Goal: Book appointment/travel/reservation

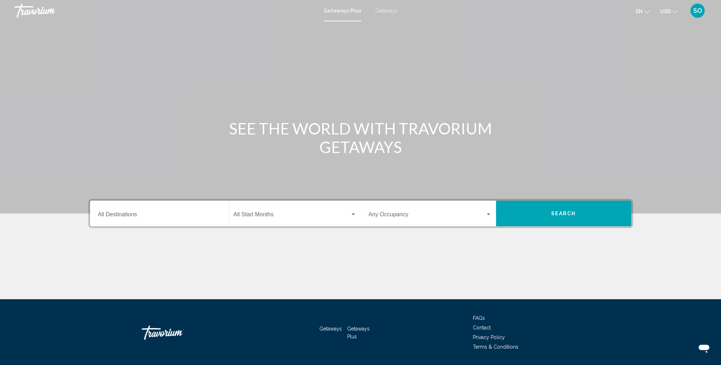
click at [186, 213] on input "Destination All Destinations" at bounding box center [159, 216] width 123 height 6
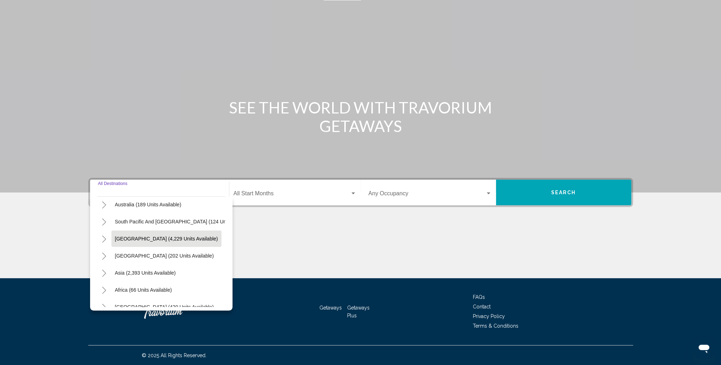
scroll to position [121, 0]
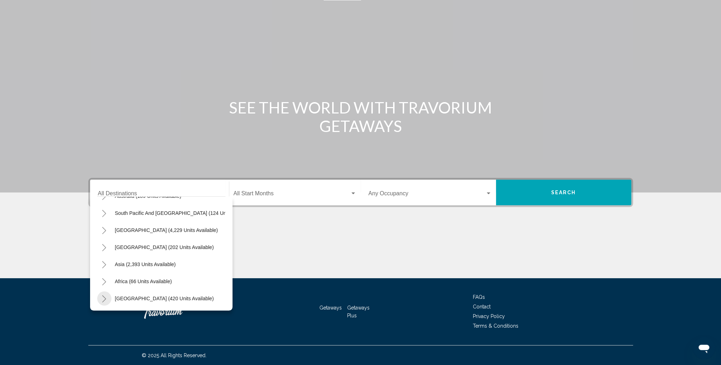
click at [101, 292] on button "Toggle Middle East (420 units available)" at bounding box center [104, 299] width 14 height 14
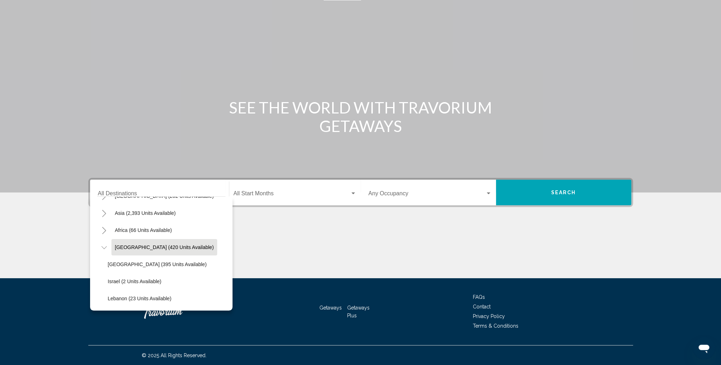
scroll to position [172, 0]
click at [103, 227] on icon "Toggle Africa (66 units available)" at bounding box center [103, 230] width 5 height 7
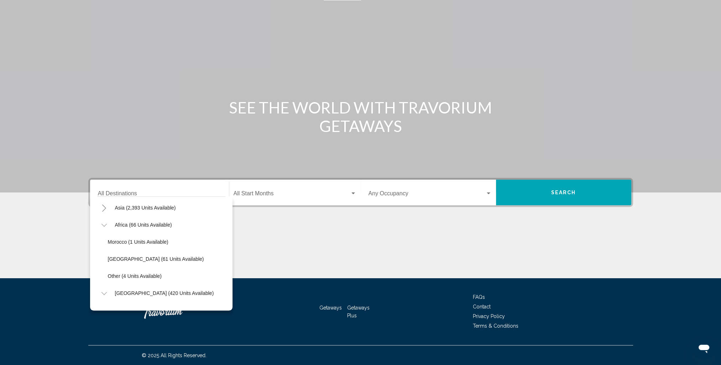
click at [101, 208] on icon "Toggle Asia (2,393 units available)" at bounding box center [103, 208] width 5 height 7
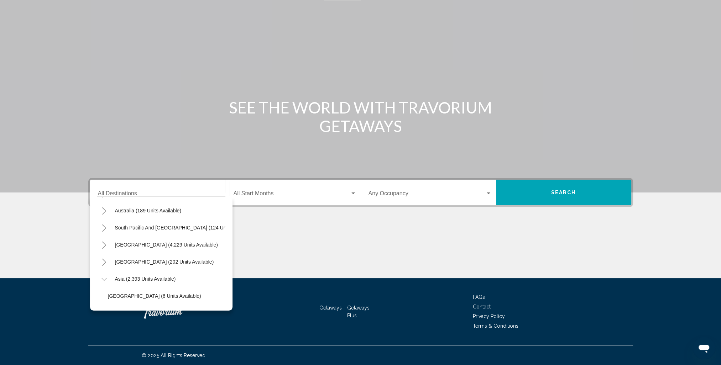
click at [105, 266] on icon "Toggle Central America (202 units available)" at bounding box center [103, 262] width 5 height 7
click at [109, 243] on button "Toggle South America (4,229 units available)" at bounding box center [104, 245] width 14 height 14
click at [107, 243] on button "Toggle South America (4,229 units available)" at bounding box center [104, 245] width 14 height 14
click at [101, 227] on button "Toggle South Pacific and Oceania (124 units available)" at bounding box center [104, 228] width 14 height 14
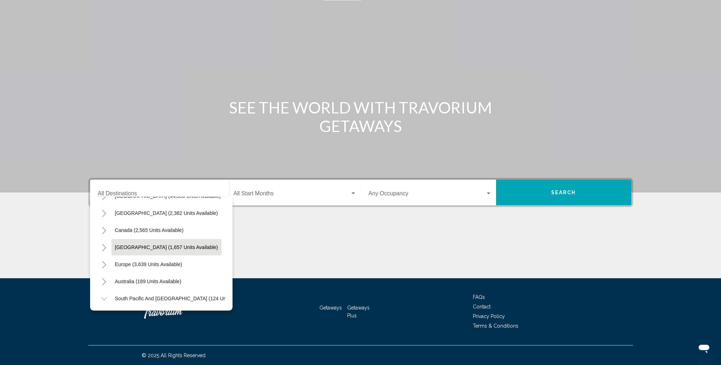
scroll to position [30, 0]
click at [106, 267] on icon "Toggle Europe (3,639 units available)" at bounding box center [103, 265] width 5 height 7
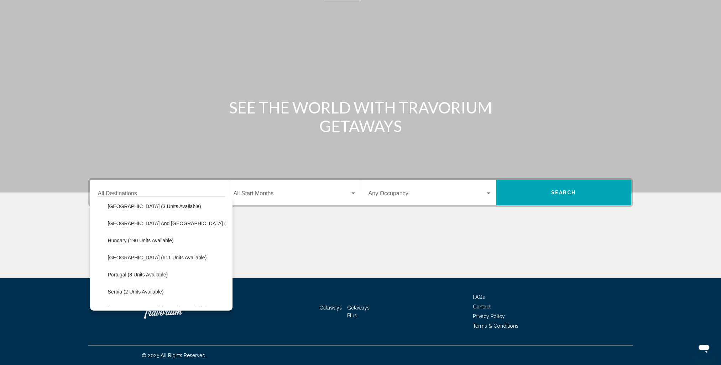
scroll to position [243, 0]
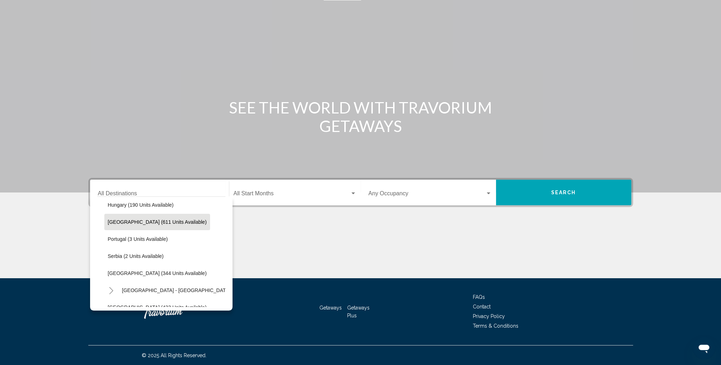
click at [148, 224] on span "[GEOGRAPHIC_DATA] (611 units available)" at bounding box center [157, 222] width 99 height 6
type input "**********"
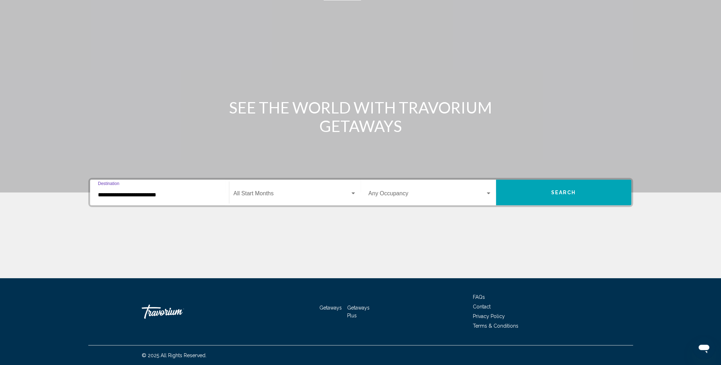
click at [243, 199] on div "Start Month All Start Months" at bounding box center [295, 193] width 123 height 22
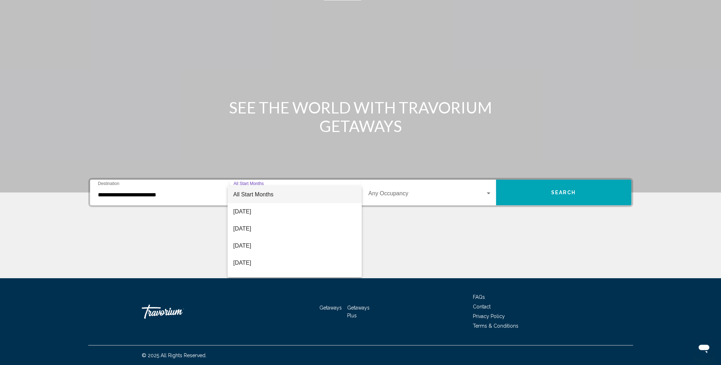
click at [401, 230] on div at bounding box center [360, 182] width 721 height 365
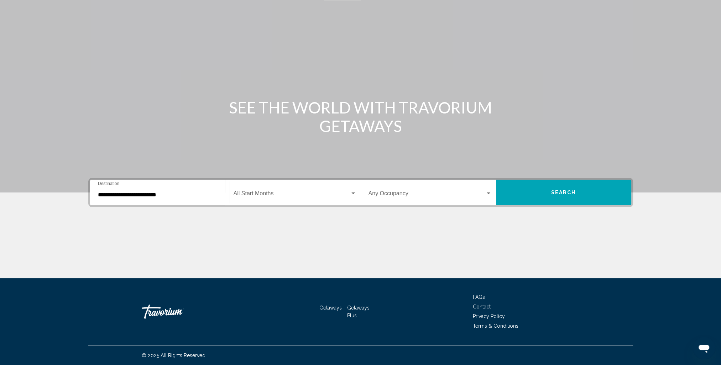
click at [414, 190] on div "Occupancy Any Occupancy" at bounding box center [429, 193] width 123 height 22
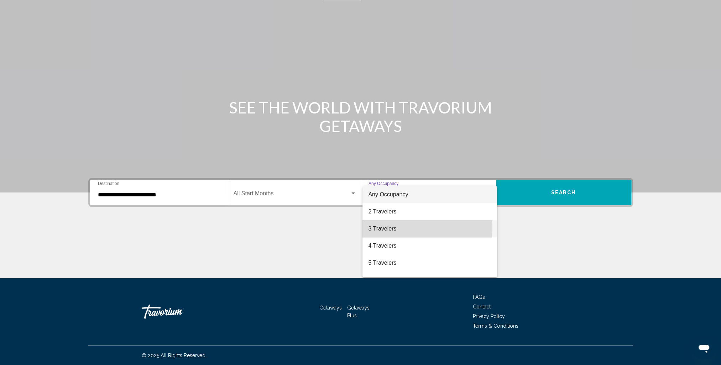
drag, startPoint x: 415, startPoint y: 229, endPoint x: 412, endPoint y: 234, distance: 6.4
click at [412, 234] on span "3 Travelers" at bounding box center [429, 228] width 123 height 17
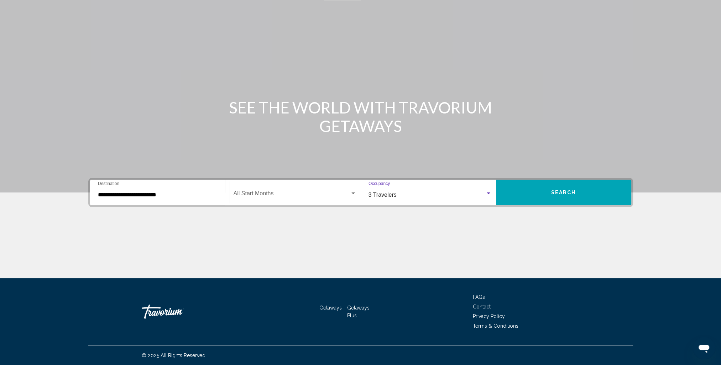
click at [557, 190] on span "Search" at bounding box center [563, 193] width 25 height 6
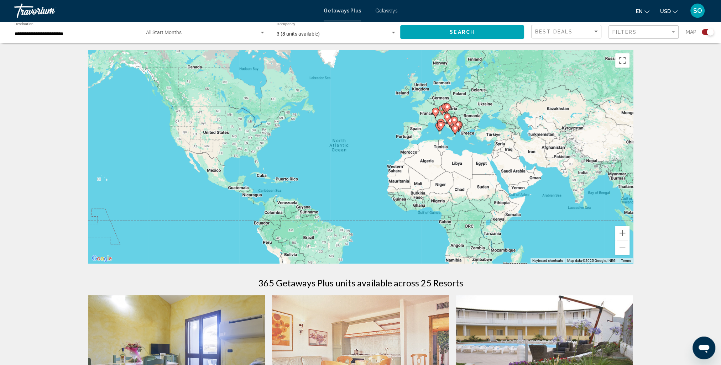
click at [451, 132] on gmp-advanced-marker "Main content" at bounding box center [454, 130] width 7 height 11
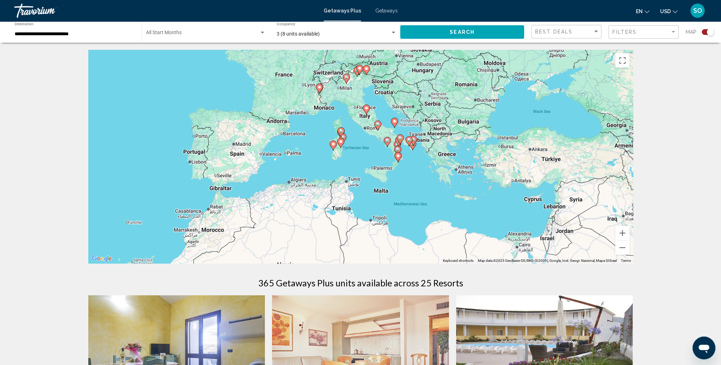
drag, startPoint x: 342, startPoint y: 122, endPoint x: 383, endPoint y: 129, distance: 40.7
click at [381, 129] on gmp-advanced-marker "Main content" at bounding box center [377, 125] width 7 height 11
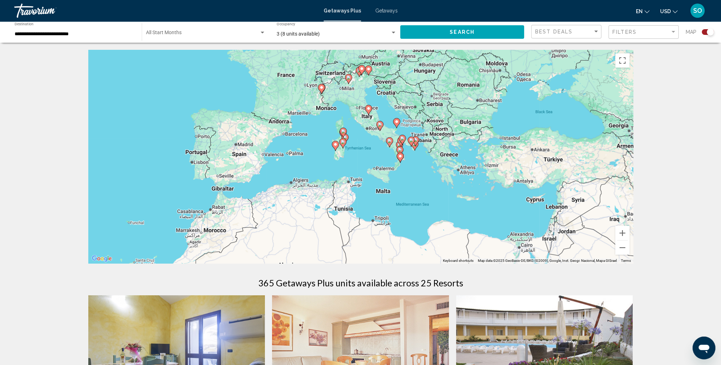
click at [378, 119] on div "To activate drag with keyboard, press Alt + Enter. Once in keyboard drag state,…" at bounding box center [360, 157] width 545 height 214
click at [378, 113] on div "To activate drag with keyboard, press Alt + Enter. Once in keyboard drag state,…" at bounding box center [360, 157] width 545 height 214
click at [627, 234] on button "Zoom in" at bounding box center [622, 233] width 14 height 14
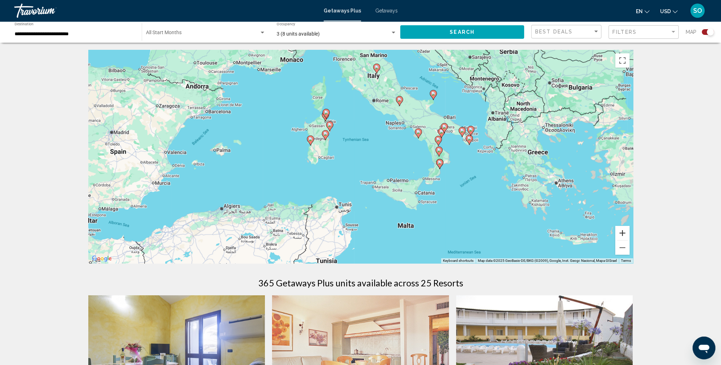
click at [625, 233] on button "Zoom in" at bounding box center [622, 233] width 14 height 14
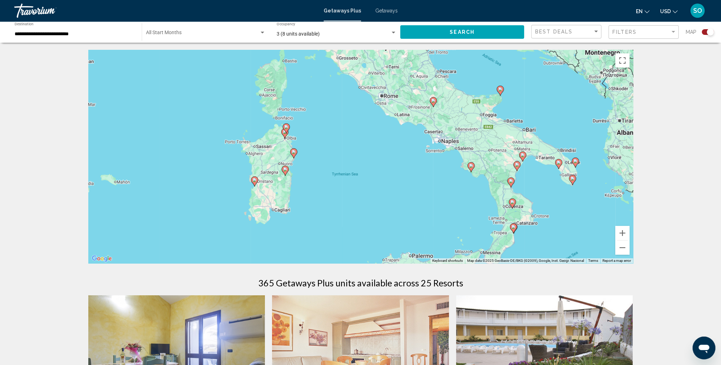
drag, startPoint x: 433, startPoint y: 88, endPoint x: 431, endPoint y: 177, distance: 89.4
click at [431, 177] on div "To activate drag with keyboard, press Alt + Enter. Once in keyboard drag state,…" at bounding box center [360, 157] width 545 height 214
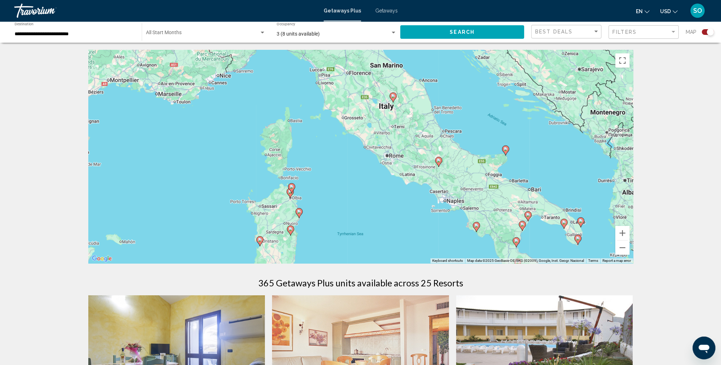
click at [393, 105] on div "To activate drag with keyboard, press Alt + Enter. Once in keyboard drag state,…" at bounding box center [360, 157] width 545 height 214
click at [621, 237] on button "Zoom in" at bounding box center [622, 233] width 14 height 14
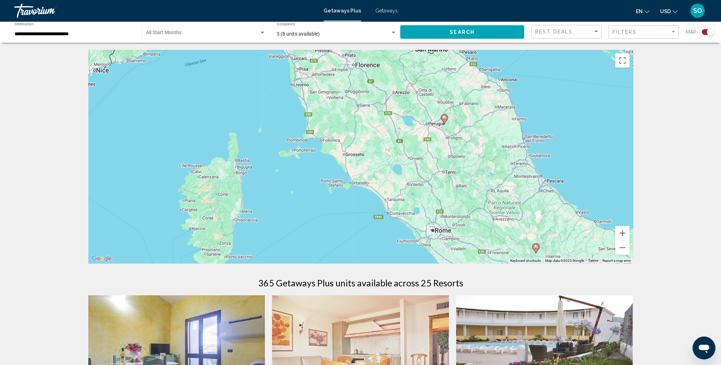
drag, startPoint x: 471, startPoint y: 109, endPoint x: 490, endPoint y: 189, distance: 81.9
click at [495, 196] on div "To activate drag with keyboard, press Alt + Enter. Once in keyboard drag state,…" at bounding box center [360, 157] width 545 height 214
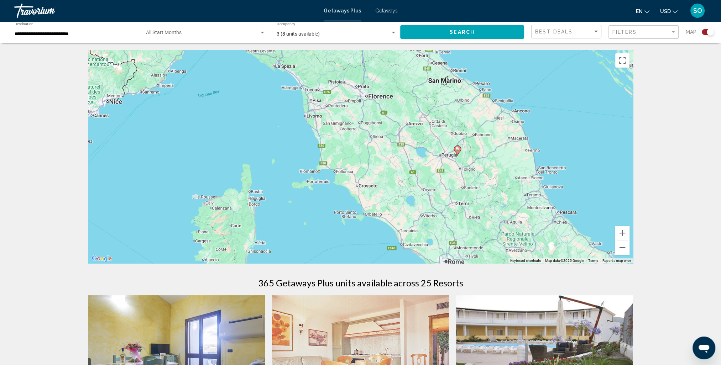
click at [456, 149] on image "Main content" at bounding box center [457, 149] width 4 height 4
type input "**********"
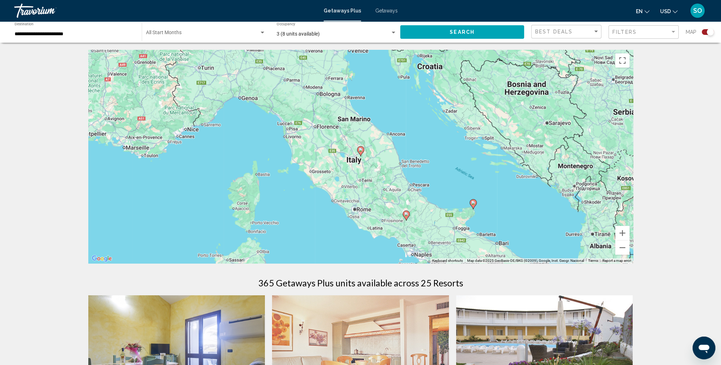
click at [361, 152] on icon "Main content" at bounding box center [360, 151] width 6 height 9
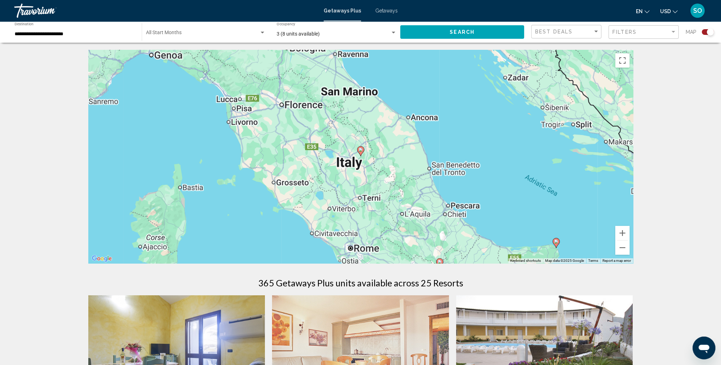
click at [361, 152] on icon "Main content" at bounding box center [360, 151] width 6 height 9
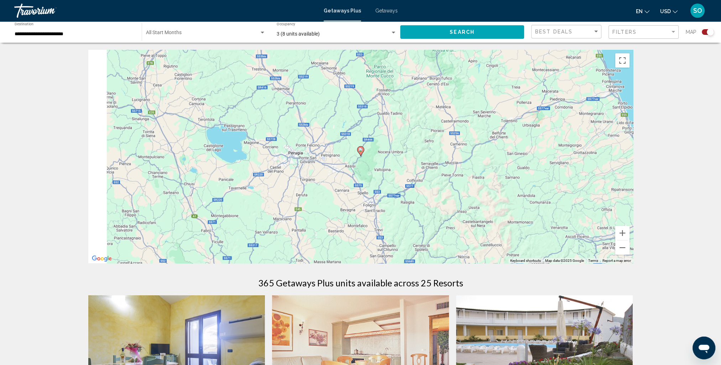
click at [361, 152] on icon "Main content" at bounding box center [360, 151] width 6 height 9
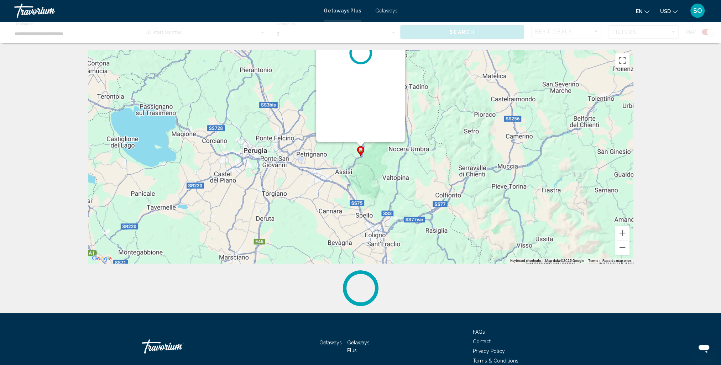
click at [361, 152] on g "Main content" at bounding box center [360, 151] width 7 height 10
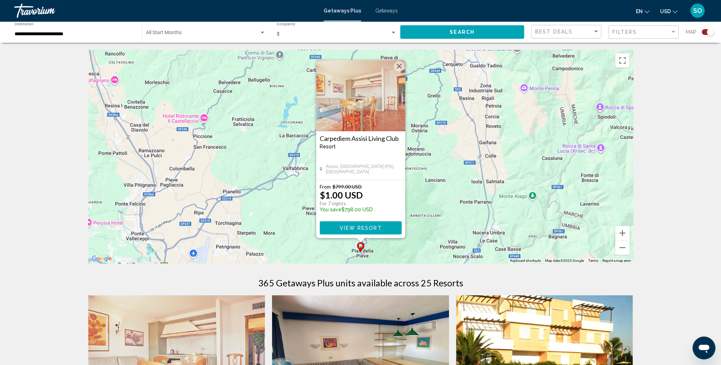
click at [367, 127] on img "Main content" at bounding box center [360, 95] width 89 height 71
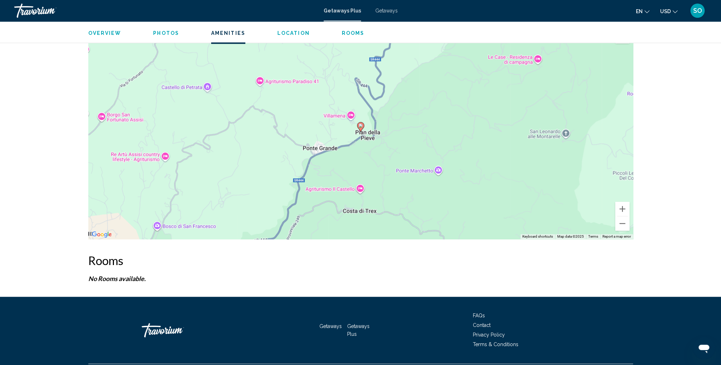
scroll to position [1175, 0]
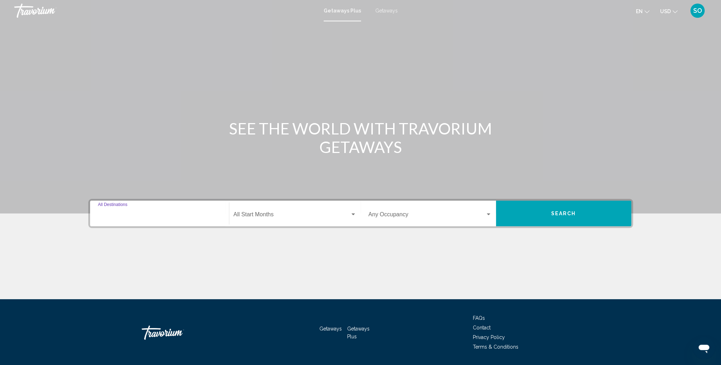
click at [133, 215] on input "Destination All Destinations" at bounding box center [159, 216] width 123 height 6
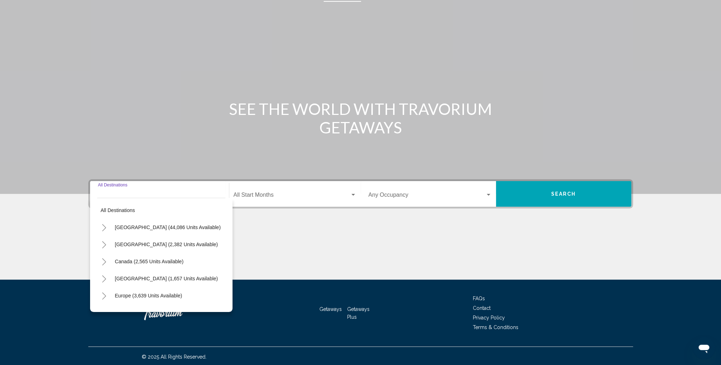
scroll to position [21, 0]
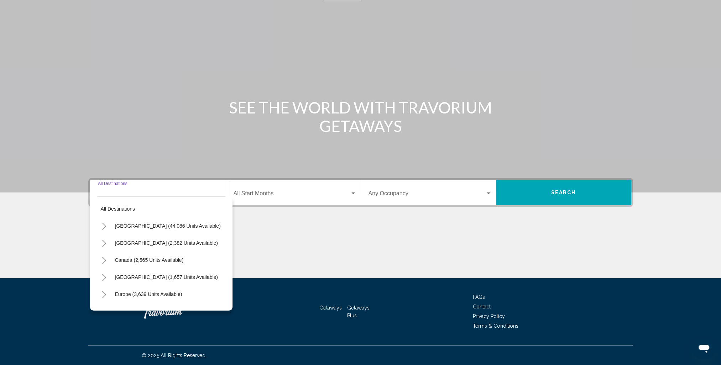
click at [104, 227] on icon "Toggle United States (44,086 units available)" at bounding box center [104, 226] width 4 height 7
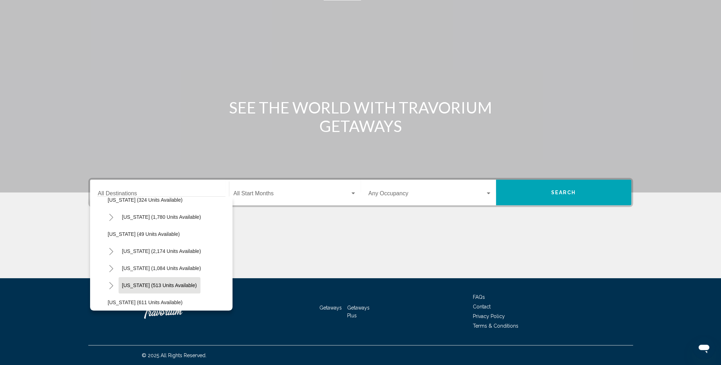
scroll to position [534, 0]
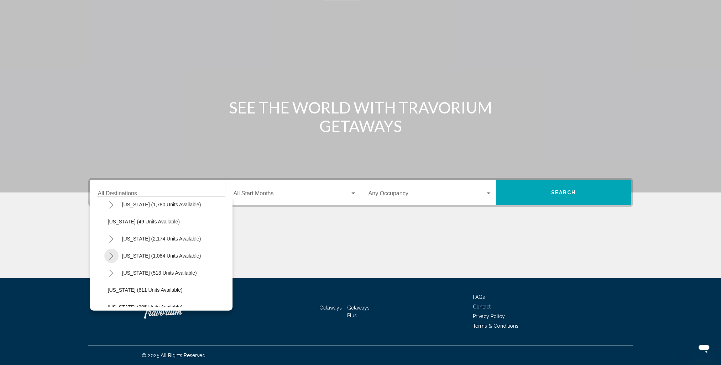
click at [113, 257] on icon "Toggle Tennessee (1,084 units available)" at bounding box center [111, 256] width 5 height 7
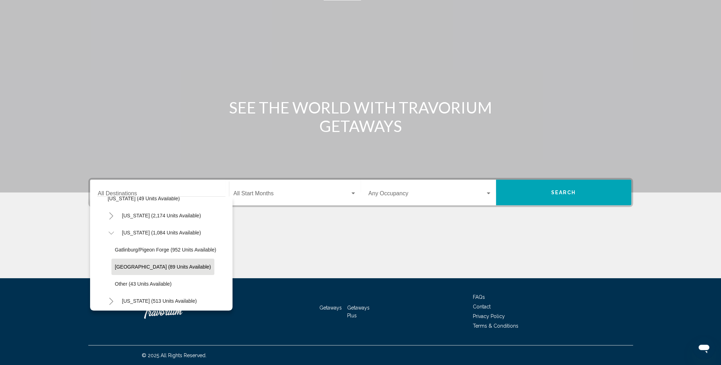
scroll to position [570, 0]
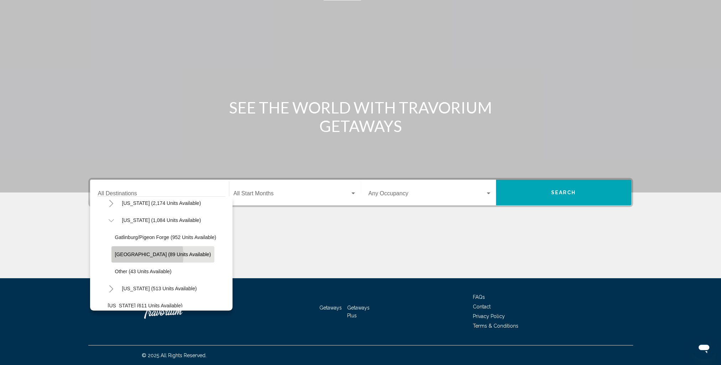
click at [124, 255] on span "Nashville (89 units available)" at bounding box center [163, 255] width 96 height 6
type input "**********"
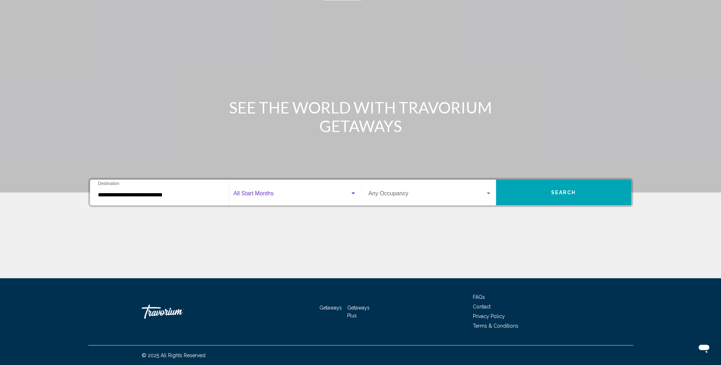
click at [262, 192] on span "Search widget" at bounding box center [292, 195] width 116 height 6
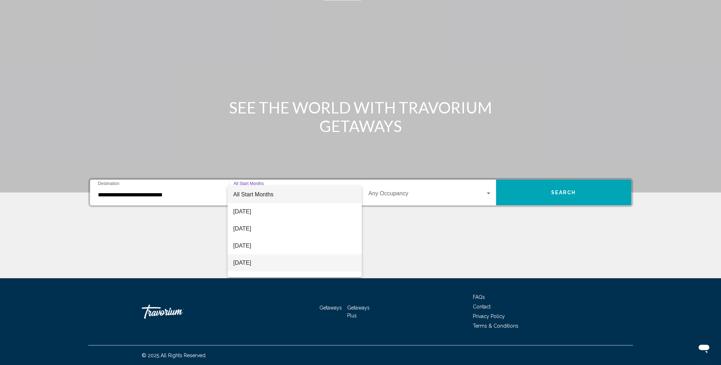
click at [256, 259] on span "[DATE]" at bounding box center [294, 263] width 123 height 17
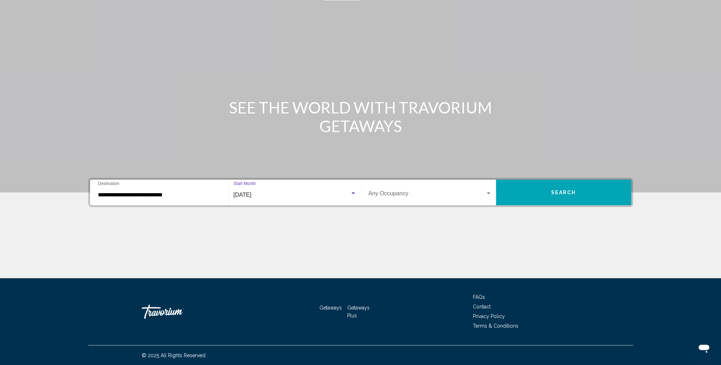
click at [431, 195] on span "Search widget" at bounding box center [426, 195] width 117 height 6
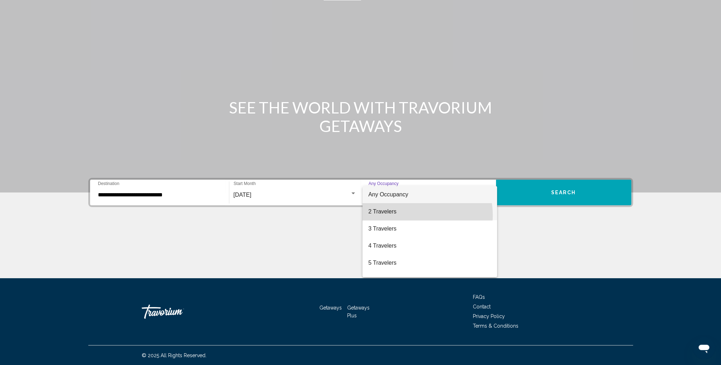
click at [413, 215] on span "2 Travelers" at bounding box center [429, 211] width 123 height 17
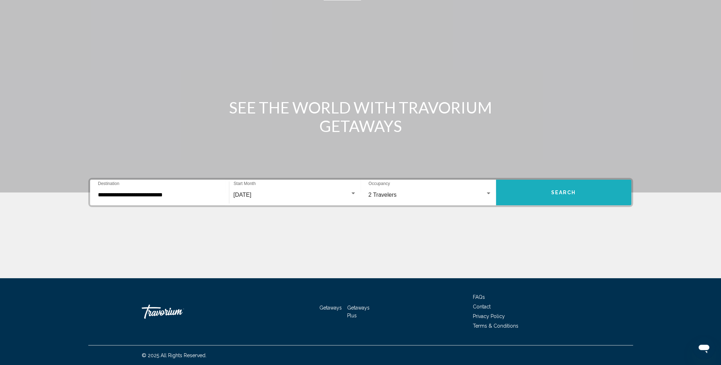
click at [552, 192] on span "Search" at bounding box center [563, 193] width 25 height 6
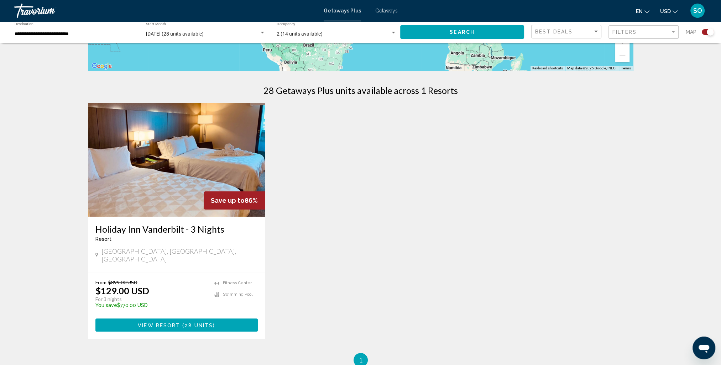
scroll to position [181, 0]
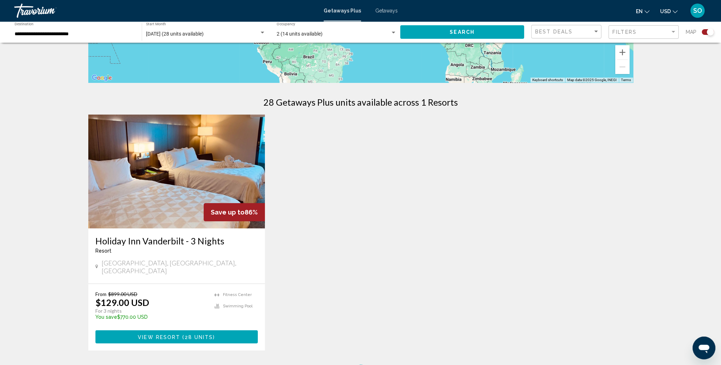
click at [155, 229] on div "Holiday Inn Vanderbilt - 3 Nights Resort - This is an adults only resort Nashvi…" at bounding box center [176, 256] width 177 height 55
click at [171, 216] on img "Main content" at bounding box center [176, 172] width 177 height 114
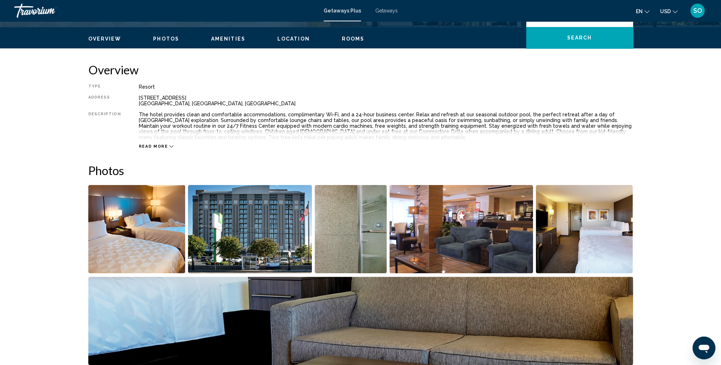
scroll to position [71, 0]
